Goal: Find specific page/section: Find specific page/section

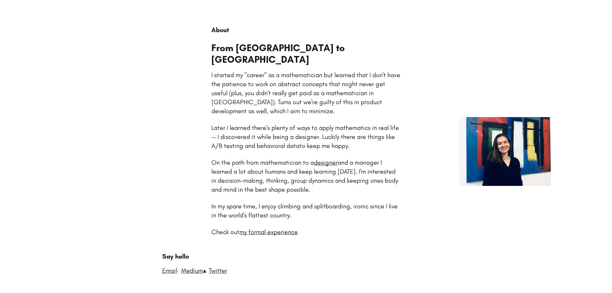
scroll to position [45, 0]
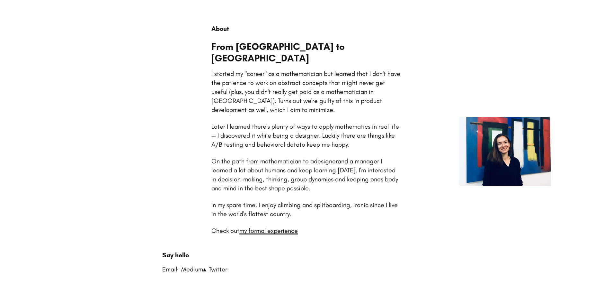
click at [274, 226] on link "my formal experience" at bounding box center [268, 230] width 58 height 8
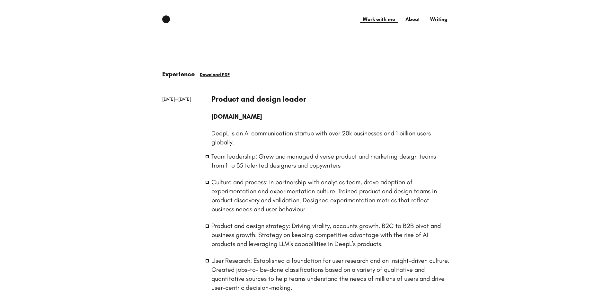
click at [386, 20] on link "Work with me" at bounding box center [379, 19] width 38 height 8
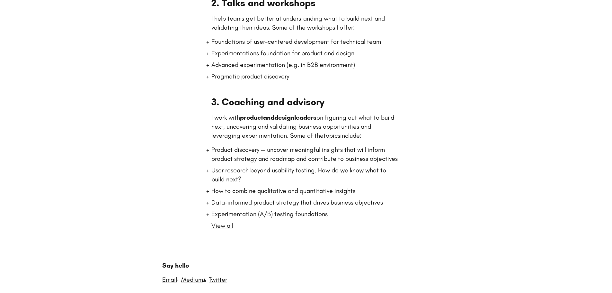
scroll to position [203, 0]
